Goal: Entertainment & Leisure: Consume media (video, audio)

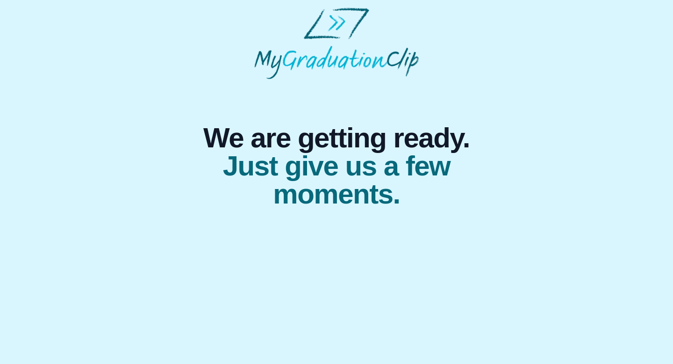
click at [305, 213] on body "We are getting ready. Just give us a few moments." at bounding box center [336, 108] width 673 height 216
click at [321, 177] on span "Just give us a few moments." at bounding box center [337, 180] width 314 height 56
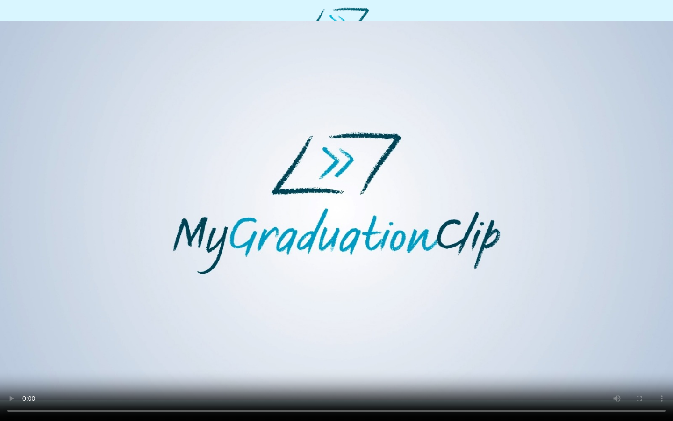
click at [429, 253] on video at bounding box center [336, 210] width 673 height 421
click at [283, 265] on video at bounding box center [336, 210] width 673 height 421
